Goal: Task Accomplishment & Management: Manage account settings

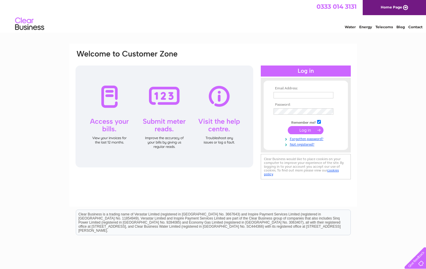
type input "[PERSON_NAME][EMAIL_ADDRESS][PERSON_NAME][DOMAIN_NAME]"
click at [298, 127] on input "submit" at bounding box center [306, 130] width 36 height 8
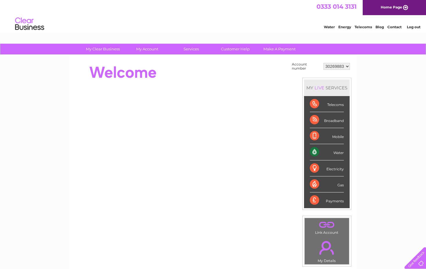
click at [326, 149] on div "Water" at bounding box center [327, 152] width 34 height 16
click at [339, 154] on div "Water" at bounding box center [327, 152] width 34 height 16
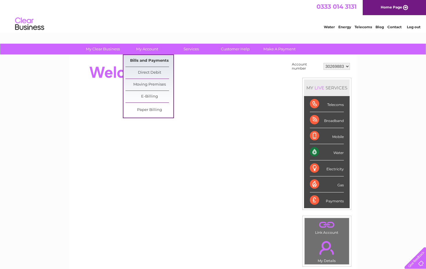
click at [148, 57] on link "Bills and Payments" at bounding box center [150, 61] width 48 height 12
click at [152, 62] on link "Bills and Payments" at bounding box center [150, 61] width 48 height 12
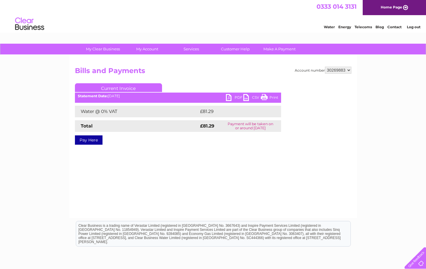
click at [229, 97] on link "PDF" at bounding box center [234, 98] width 17 height 8
